Goal: Navigation & Orientation: Find specific page/section

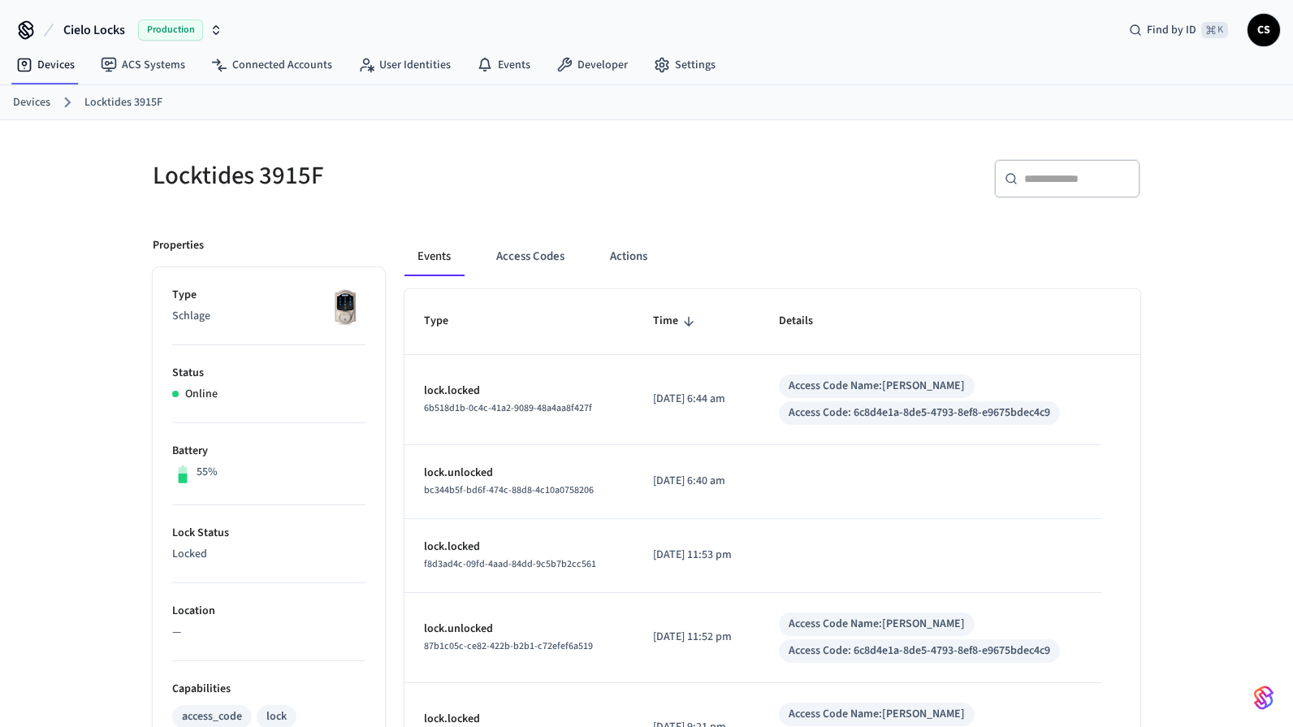
click at [71, 262] on div "Locktides 3915F ​ ​ Properties Type Schlage Status Online Battery 55% Lock Stat…" at bounding box center [646, 694] width 1293 height 1149
click at [53, 102] on ol "Devices Locktides 3915F" at bounding box center [653, 102] width 1280 height 21
click at [44, 103] on link "Devices" at bounding box center [31, 102] width 37 height 17
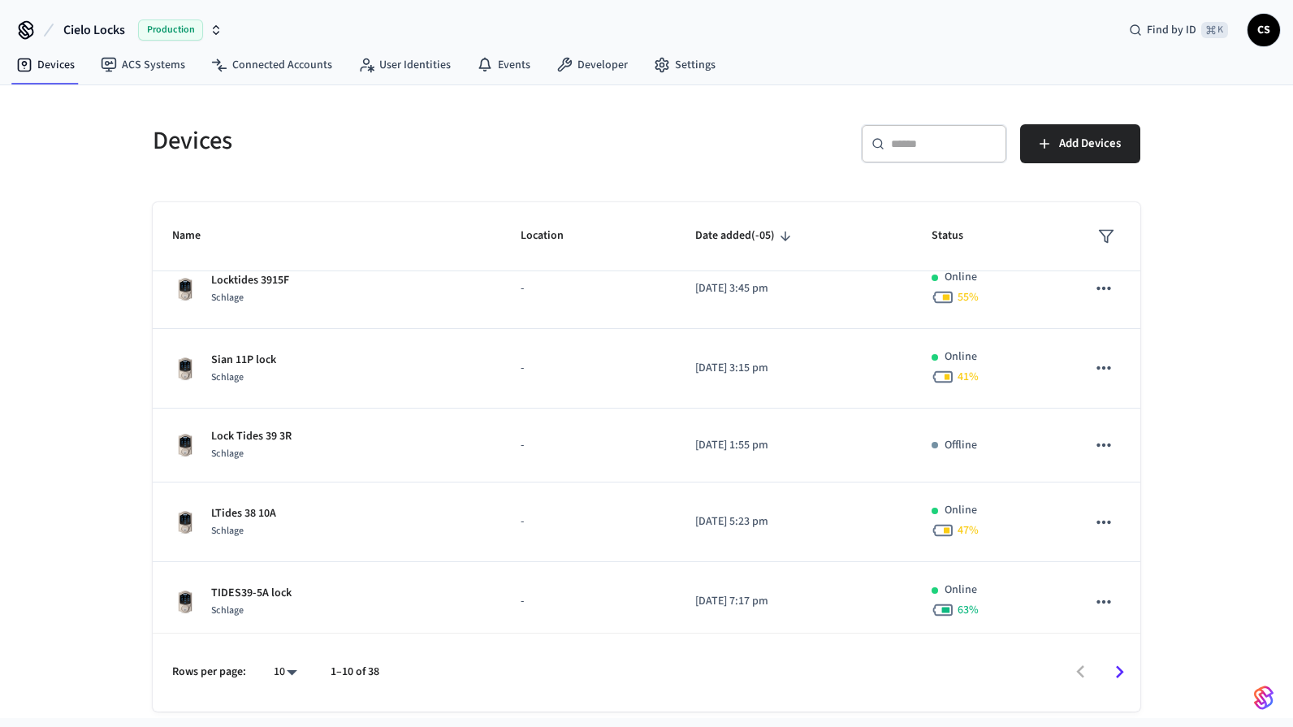
scroll to position [333, 0]
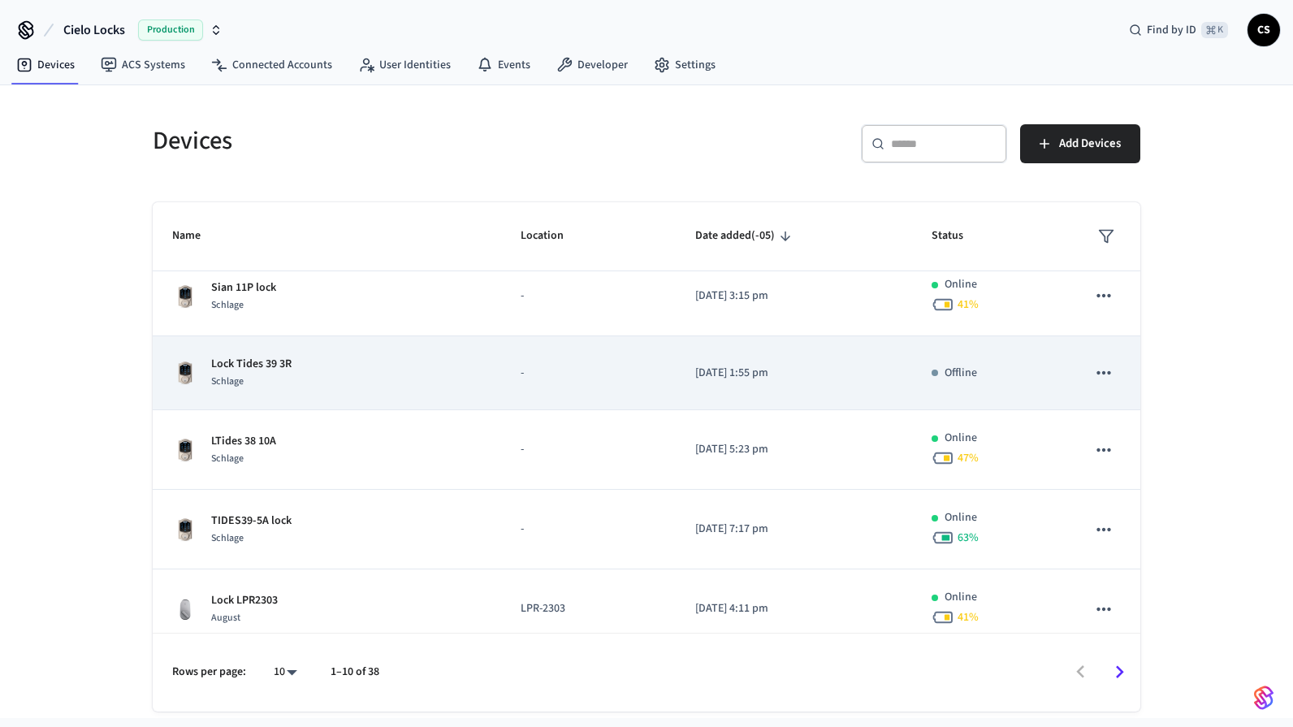
click at [241, 390] on div "Schlage" at bounding box center [251, 381] width 80 height 17
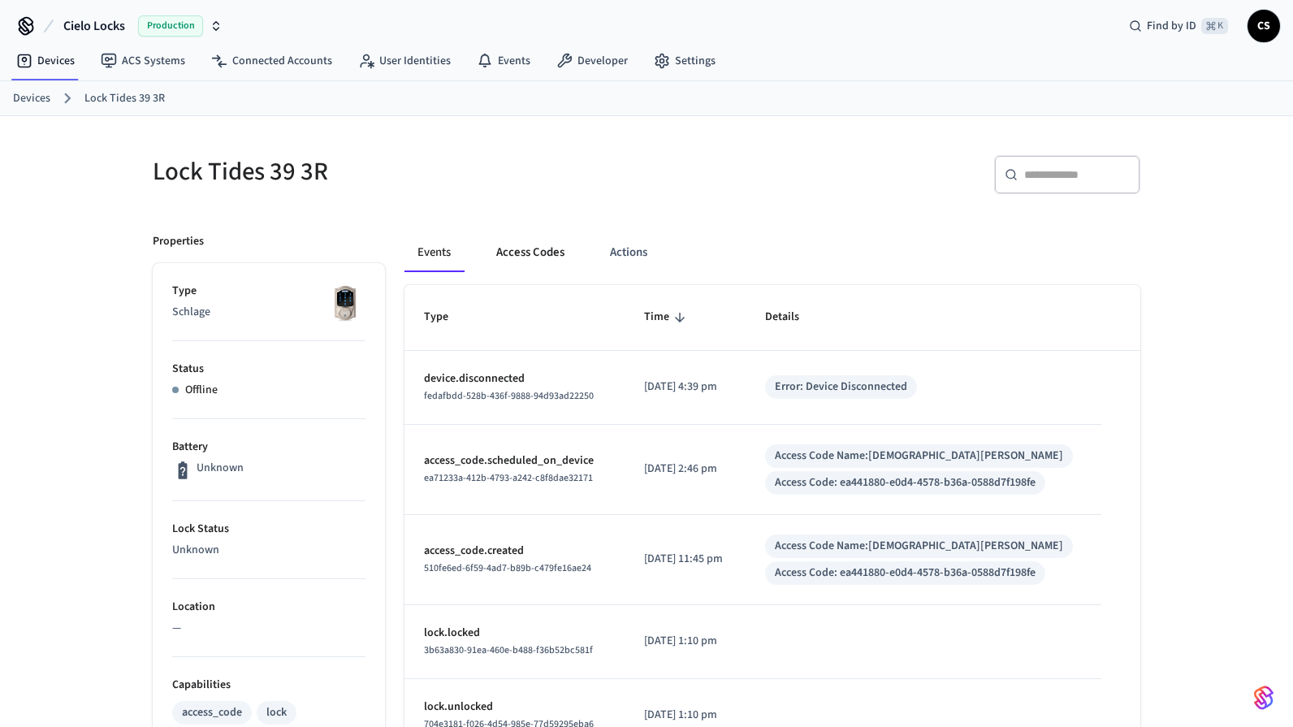
click at [521, 249] on button "Access Codes" at bounding box center [530, 252] width 94 height 39
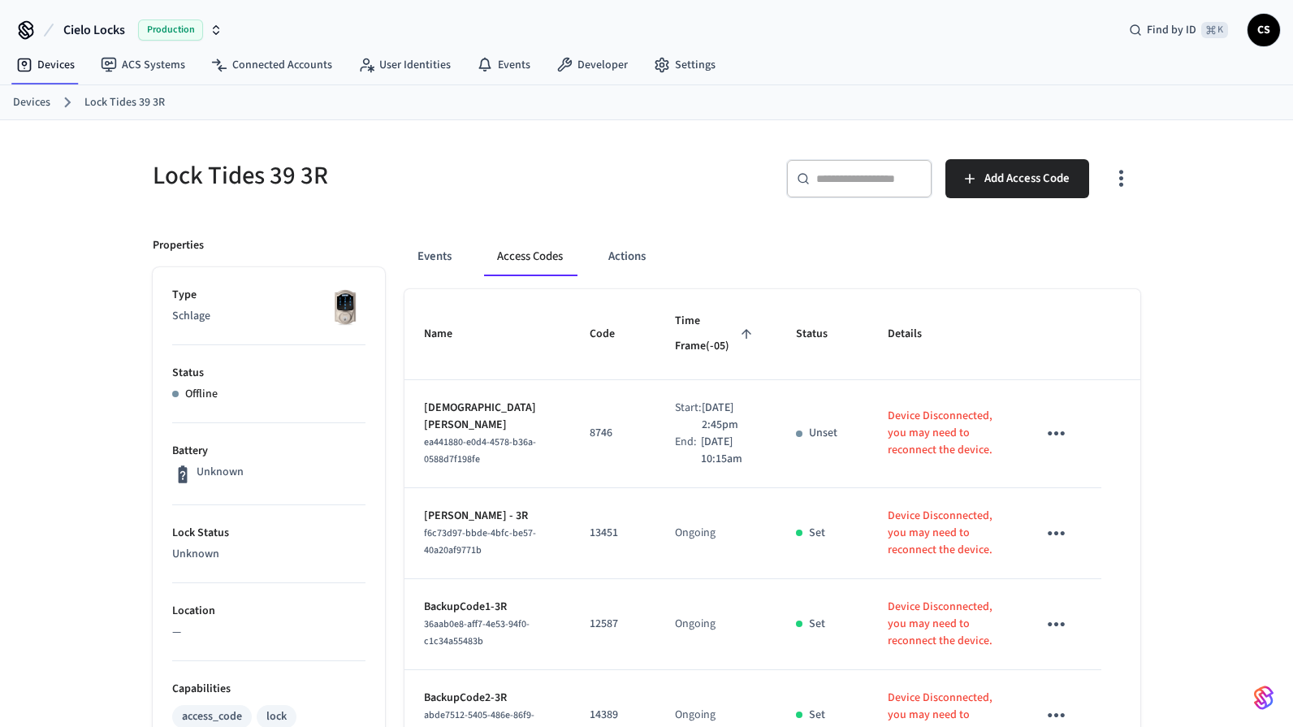
click at [598, 210] on div "Lock Tides 39 3R" at bounding box center [384, 175] width 503 height 71
click at [832, 279] on div "Events Access Codes Actions" at bounding box center [772, 263] width 736 height 52
click at [23, 100] on link "Devices" at bounding box center [31, 102] width 37 height 17
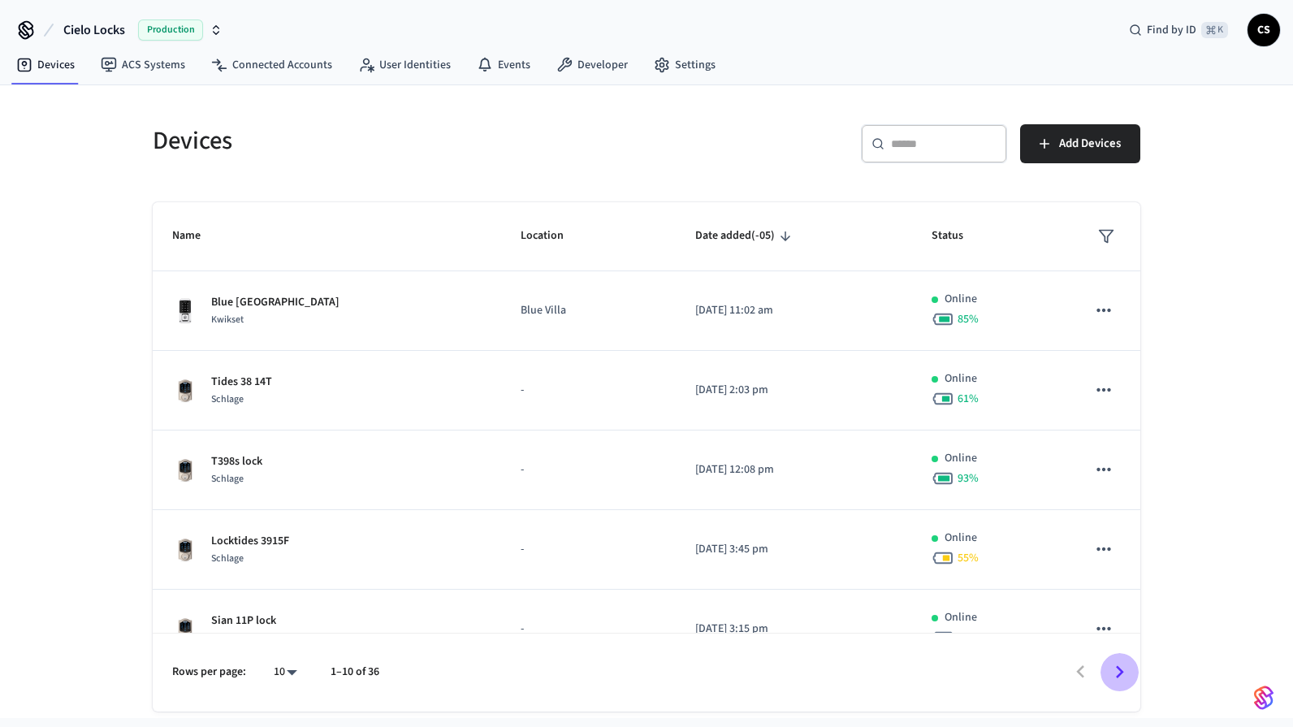
click at [1107, 673] on icon "Go to next page" at bounding box center [1119, 671] width 25 height 25
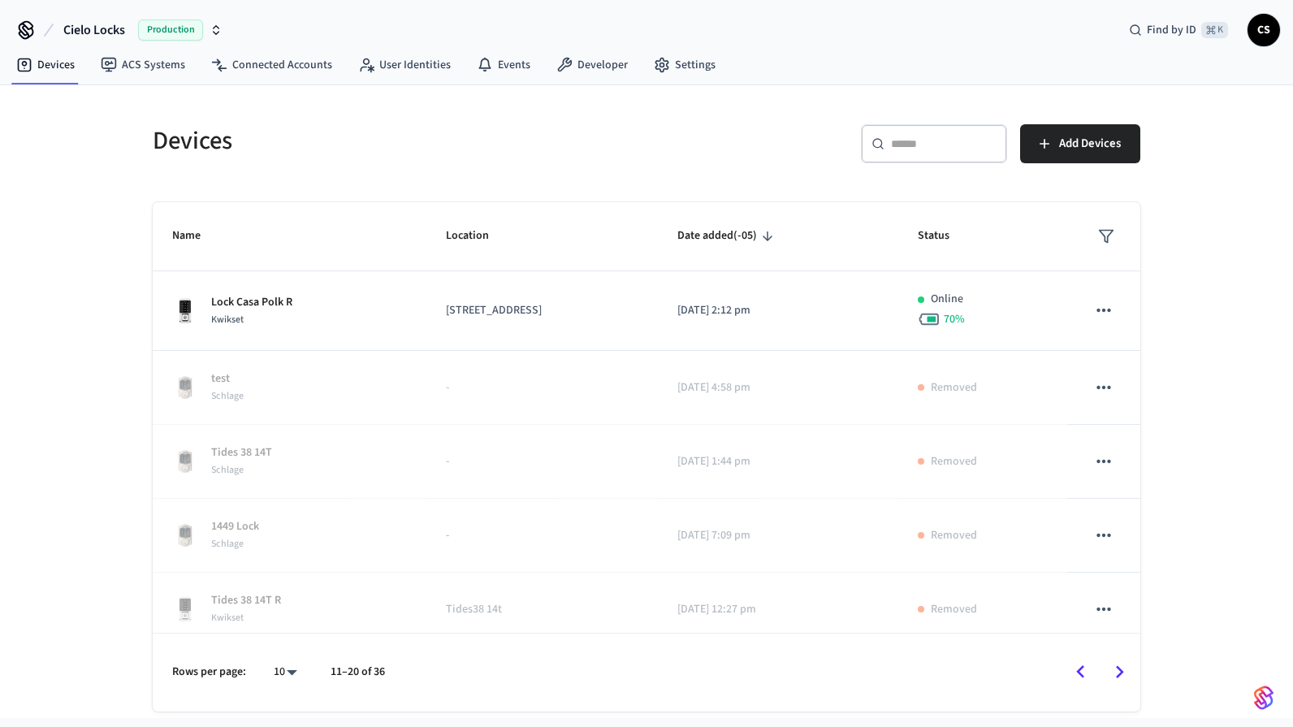
click at [1084, 672] on icon "Go to previous page" at bounding box center [1080, 671] width 25 height 25
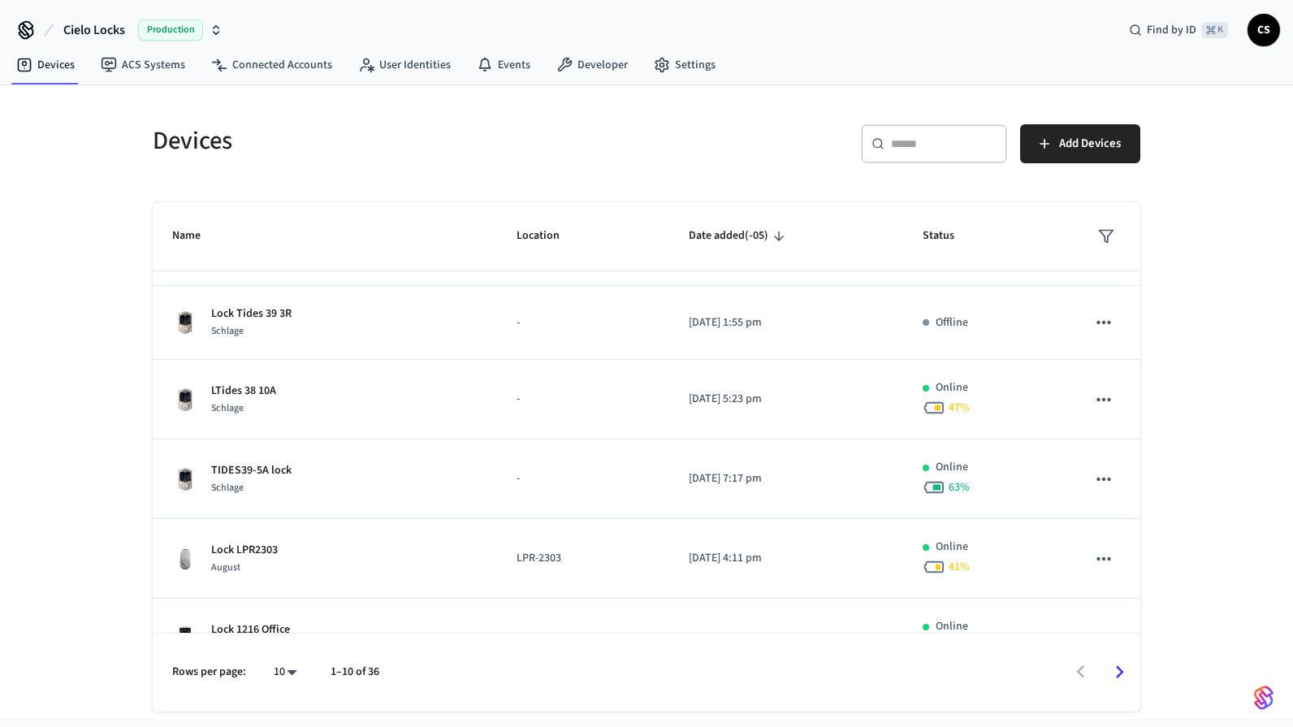
scroll to position [651, 0]
